Goal: Submit feedback/report problem: Submit feedback/report problem

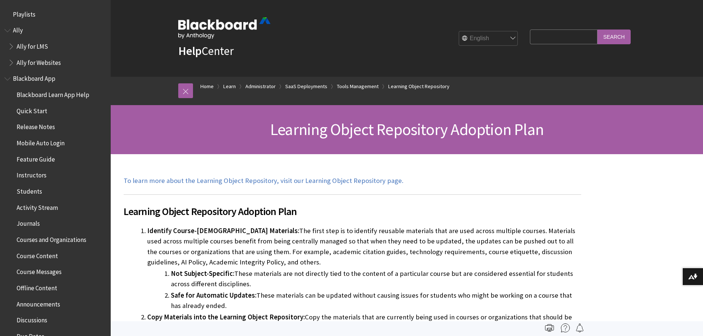
scroll to position [1472, 0]
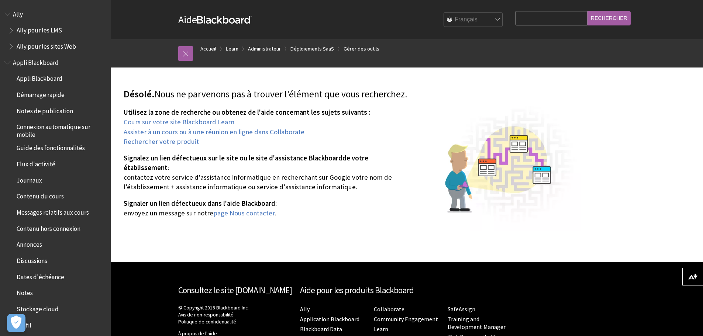
click at [420, 227] on img at bounding box center [498, 168] width 166 height 125
click at [261, 212] on link "page Nous contacter" at bounding box center [243, 213] width 61 height 9
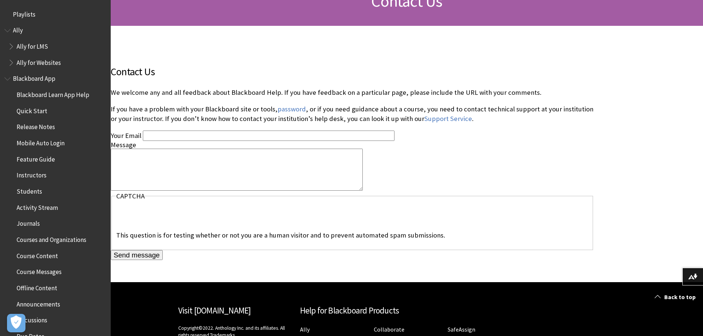
scroll to position [111, 0]
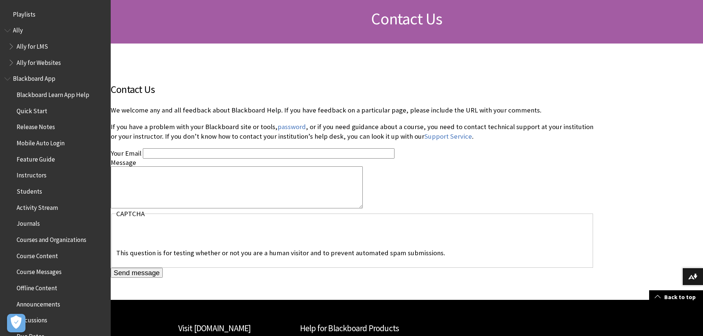
click at [201, 155] on input "Your Email" at bounding box center [269, 153] width 252 height 10
type input "[PERSON_NAME][EMAIL_ADDRESS][DOMAIN_NAME]"
click at [274, 175] on textarea "Message" at bounding box center [237, 187] width 252 height 42
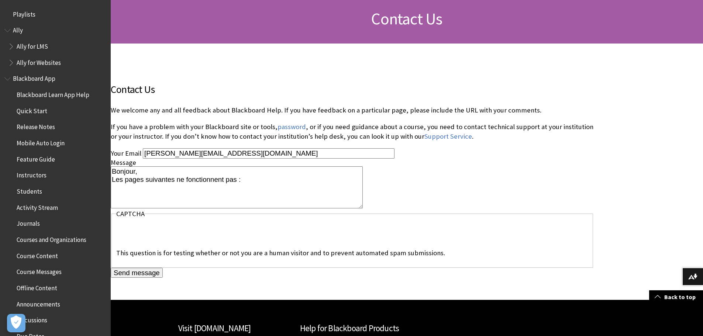
paste textarea "https://help.blackboard.com/fr-fr/Learn/Administrator/SaaS/Tools_Management/LOR"
click at [228, 201] on textarea "Bonjour, Les pages suivantes ne fonctionnent pas : https://help.blackboard.com/…" at bounding box center [237, 187] width 252 height 42
paste textarea "https://help.blackboard.com/fr-fr/Learn/Administrator/SaaS/Tools_Management/LOR…"
type textarea "Bonjour, Les pages suivantes ne fonctionnent pas : https://help.blackboard.com/…"
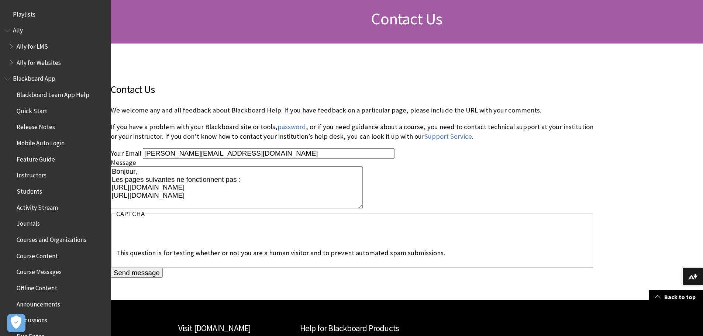
scroll to position [0, 0]
click at [237, 179] on textarea "Bonjour, Les pages suivantes ne fonctionnent pas : https://help.blackboard.com/…" at bounding box center [237, 187] width 252 height 42
click at [134, 271] on input "Send message" at bounding box center [137, 273] width 52 height 10
